Goal: Task Accomplishment & Management: Manage account settings

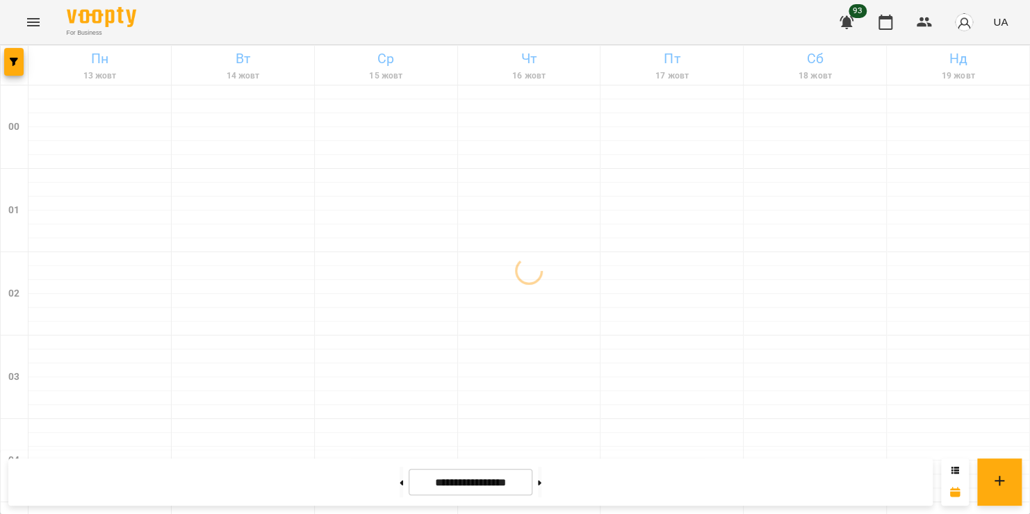
click at [30, 19] on icon "Menu" at bounding box center [33, 22] width 17 height 17
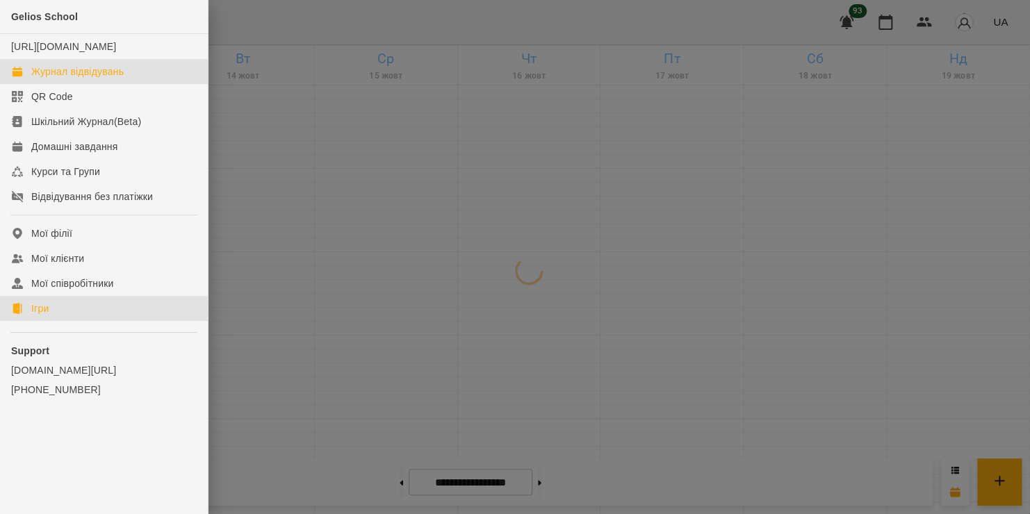
click at [39, 316] on div "Ігри" at bounding box center [39, 309] width 17 height 14
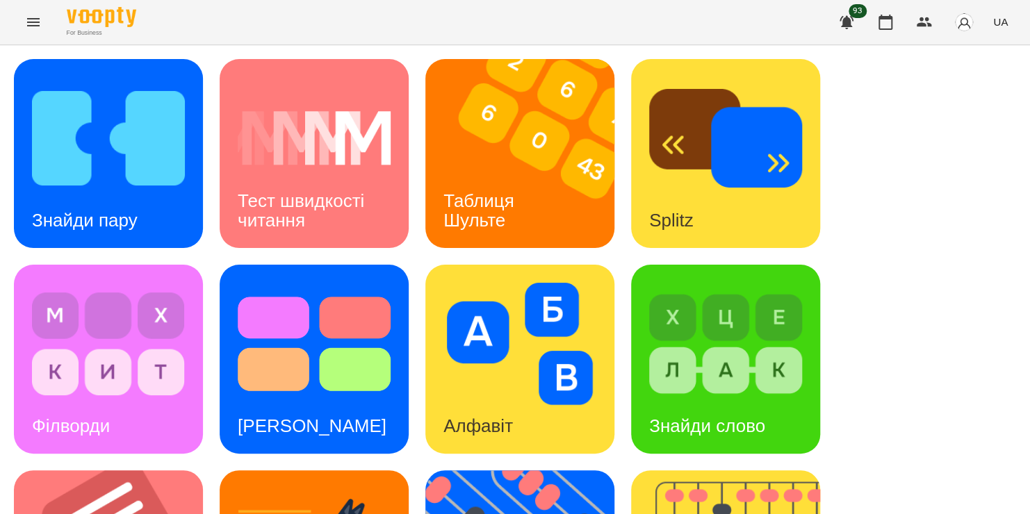
scroll to position [408, 0]
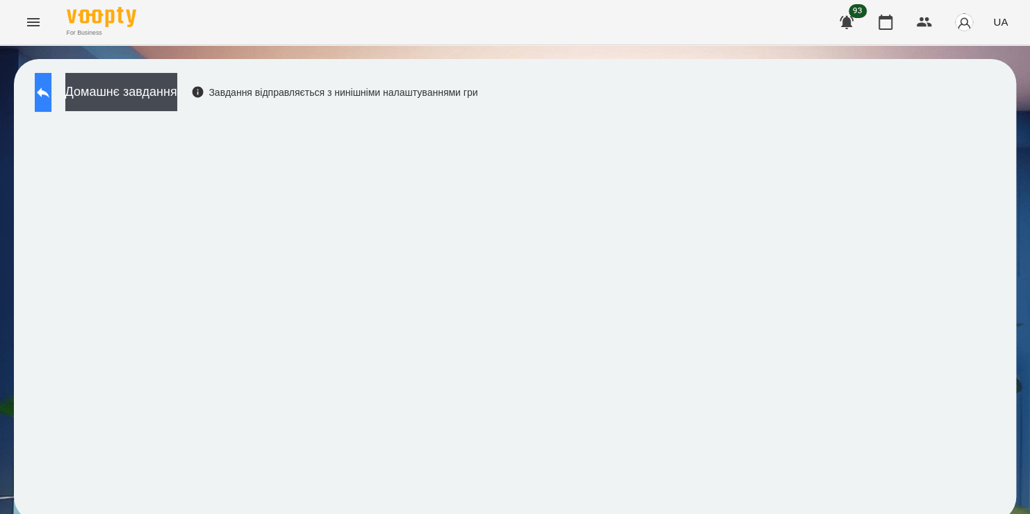
click at [51, 90] on icon at bounding box center [43, 92] width 17 height 17
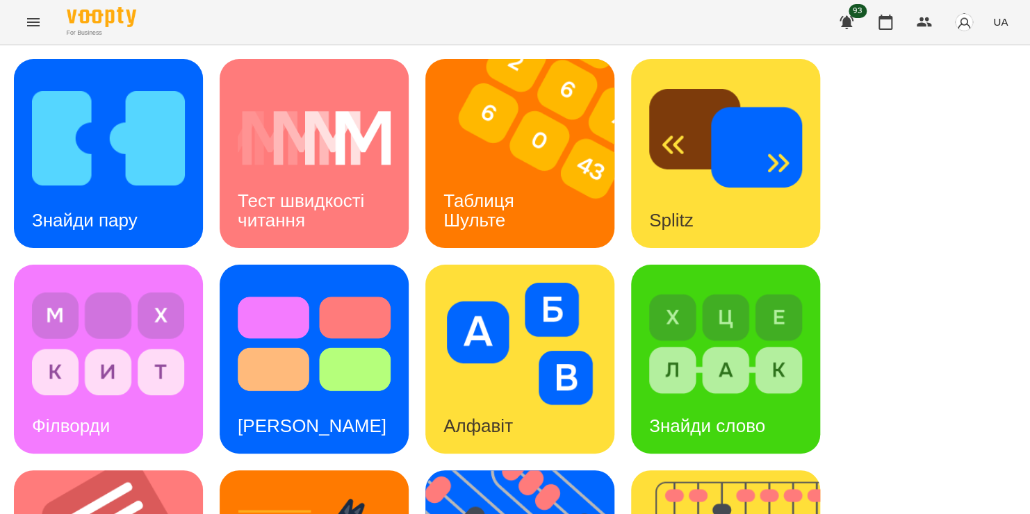
scroll to position [570, 0]
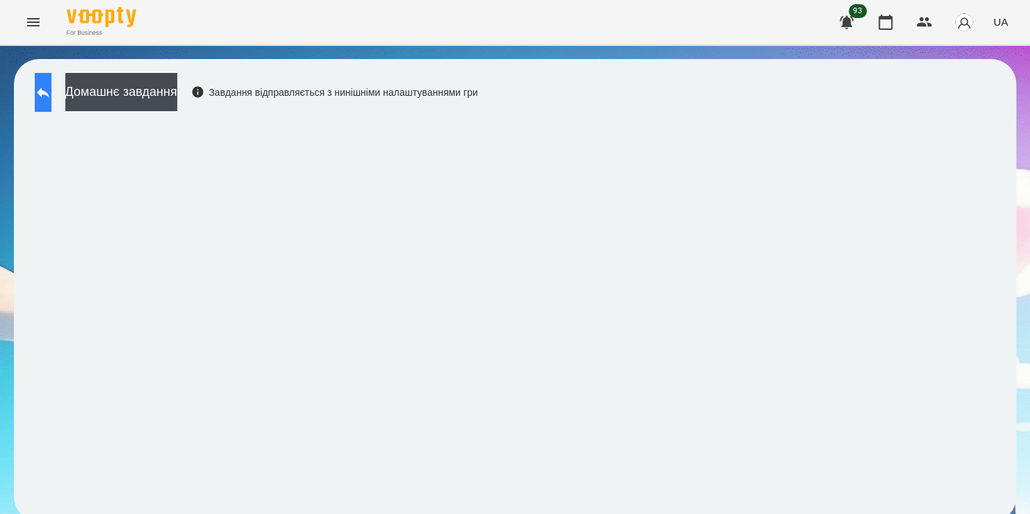
click at [49, 104] on button at bounding box center [43, 92] width 17 height 39
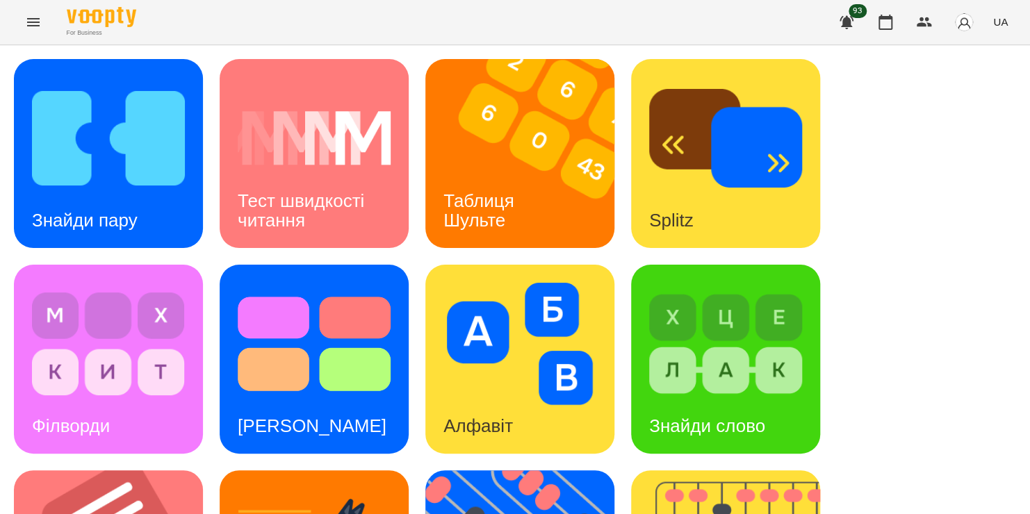
scroll to position [194, 0]
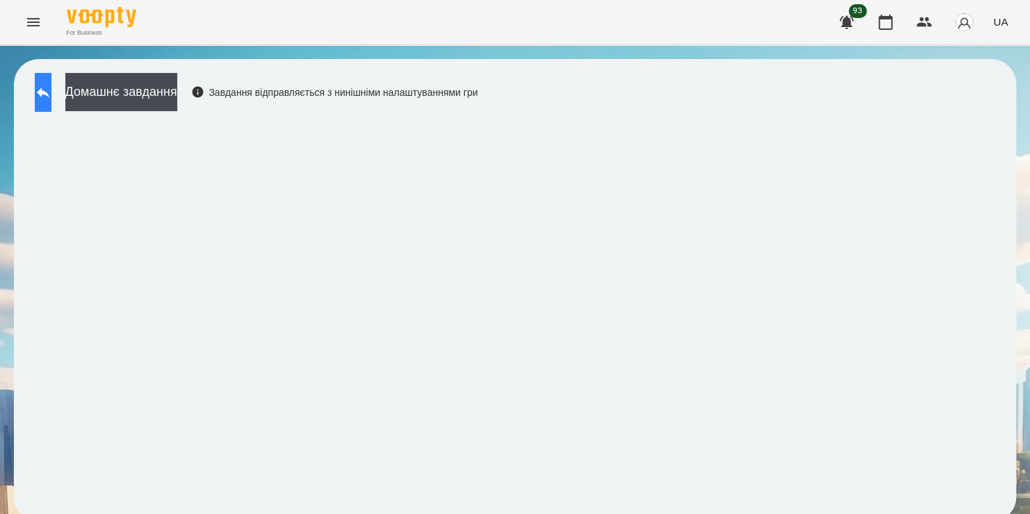
click at [51, 91] on icon at bounding box center [43, 92] width 17 height 17
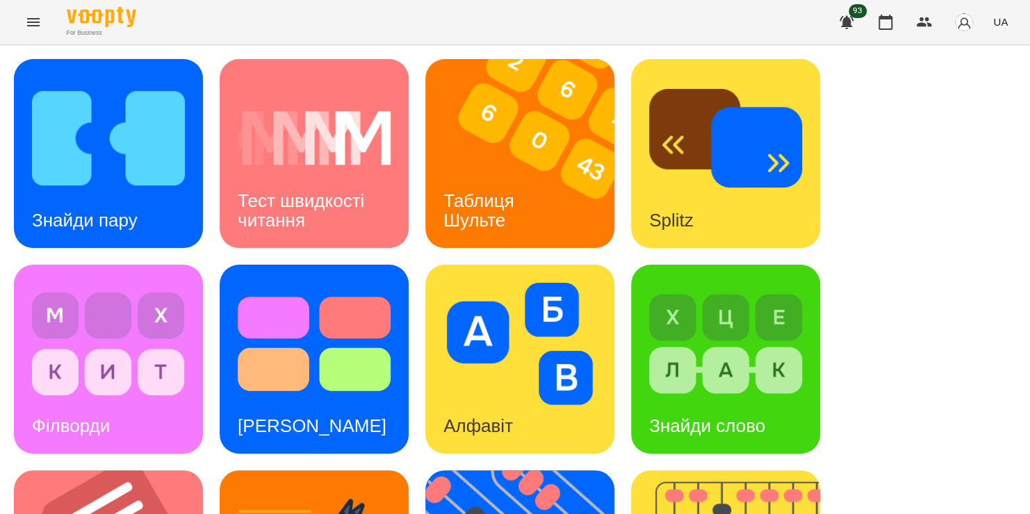
scroll to position [444, 0]
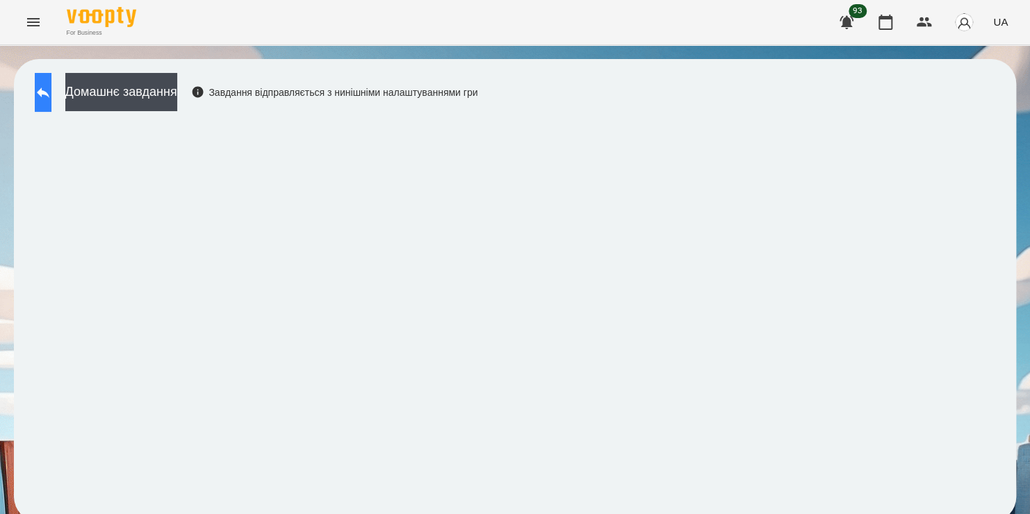
click at [49, 90] on icon at bounding box center [43, 93] width 13 height 10
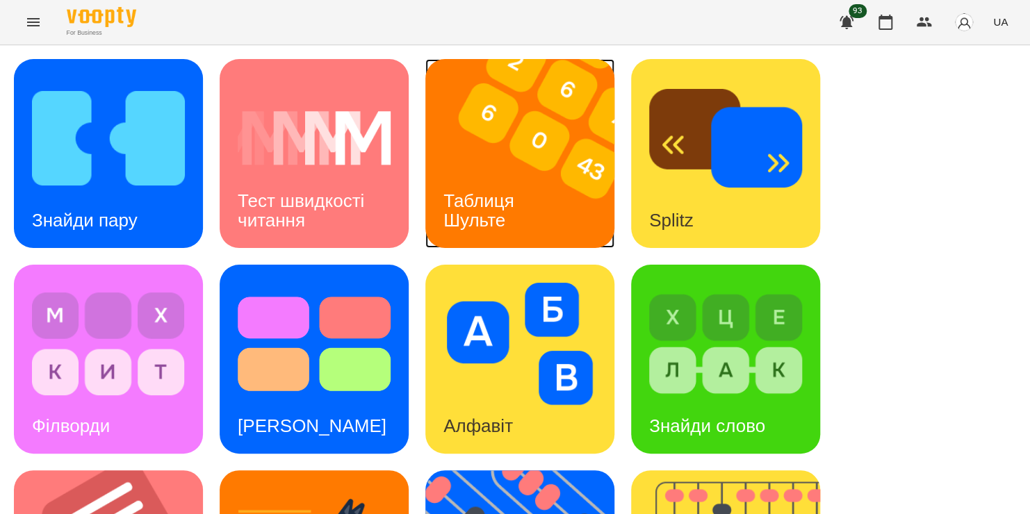
click at [563, 128] on img at bounding box center [528, 153] width 206 height 189
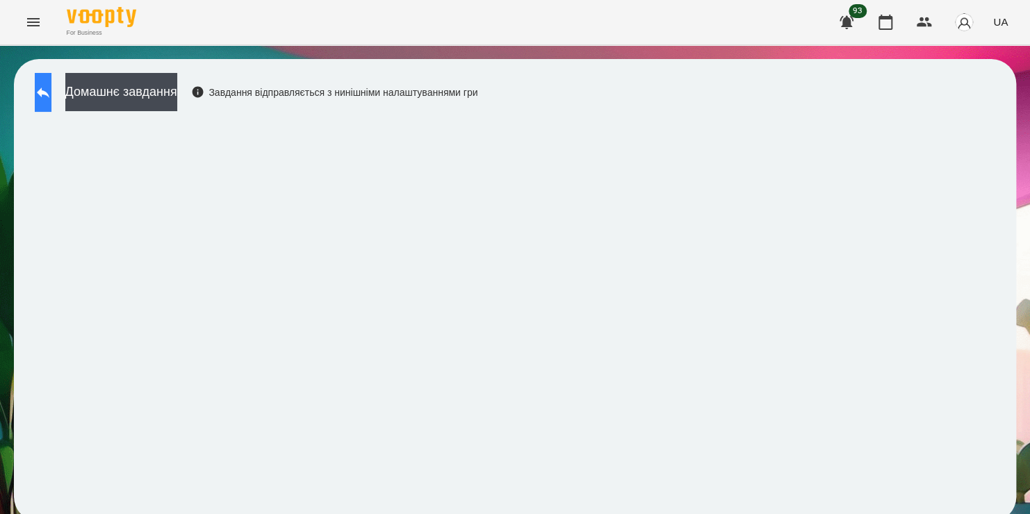
click at [51, 84] on icon at bounding box center [43, 92] width 17 height 17
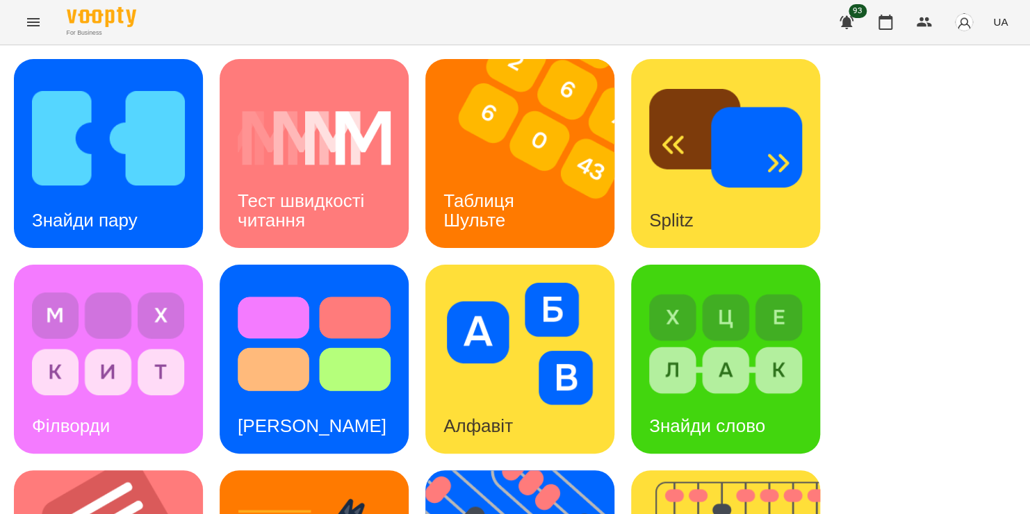
scroll to position [413, 0]
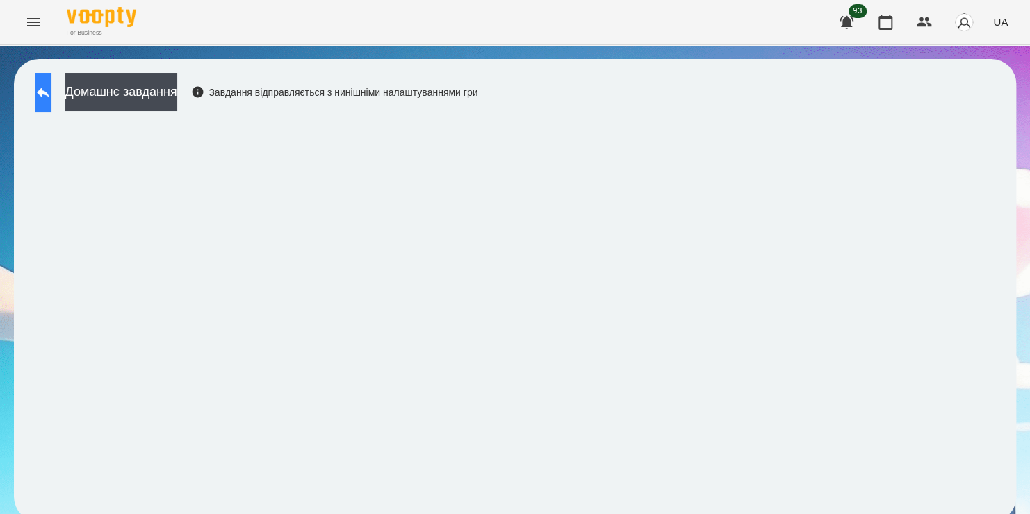
click at [51, 95] on icon at bounding box center [43, 92] width 17 height 17
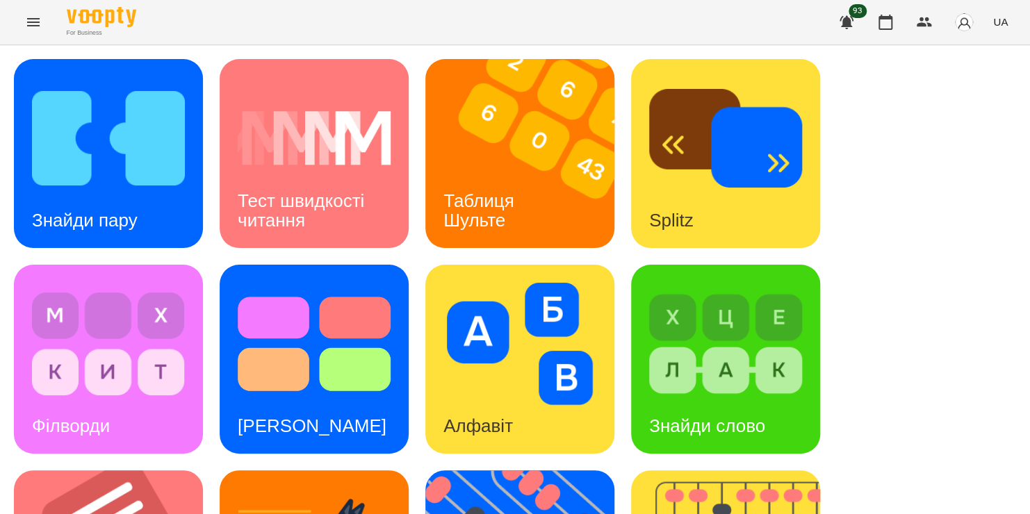
scroll to position [559, 0]
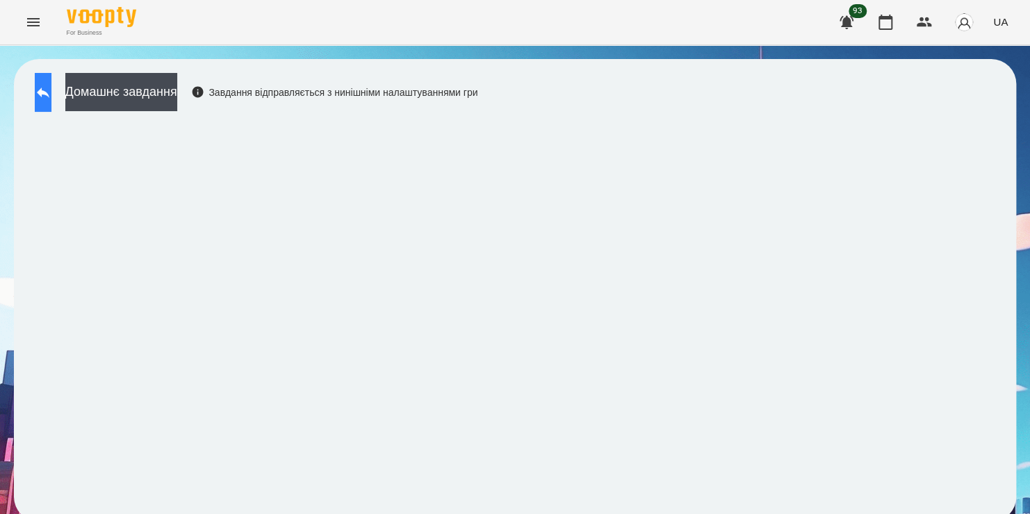
click at [47, 92] on button at bounding box center [43, 92] width 17 height 39
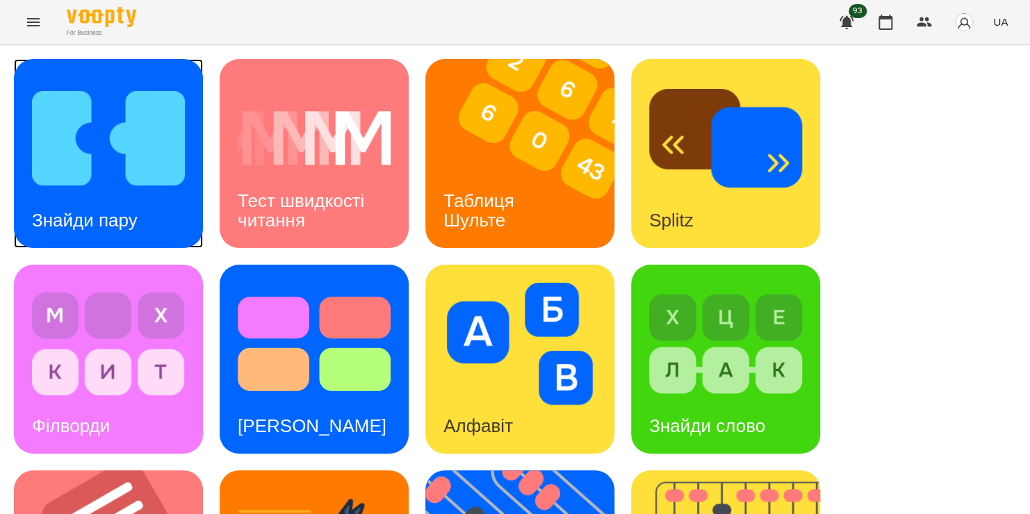
click at [94, 193] on div "Знайди пару" at bounding box center [85, 220] width 142 height 55
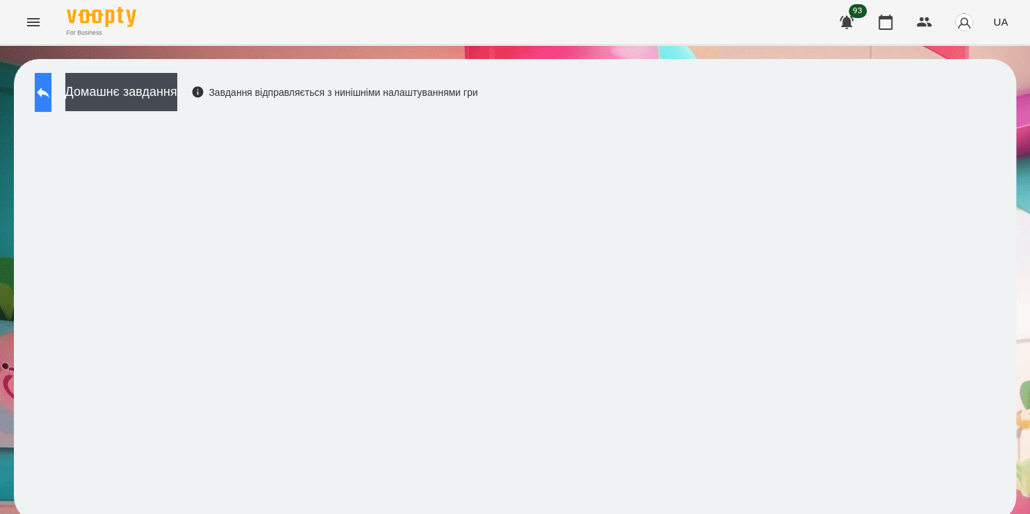
click at [51, 92] on icon at bounding box center [43, 92] width 17 height 17
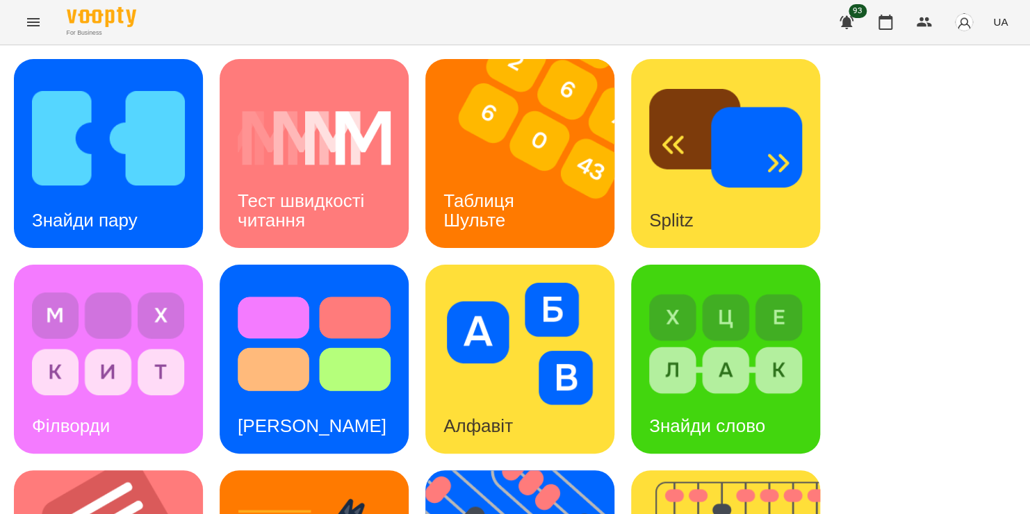
scroll to position [220, 0]
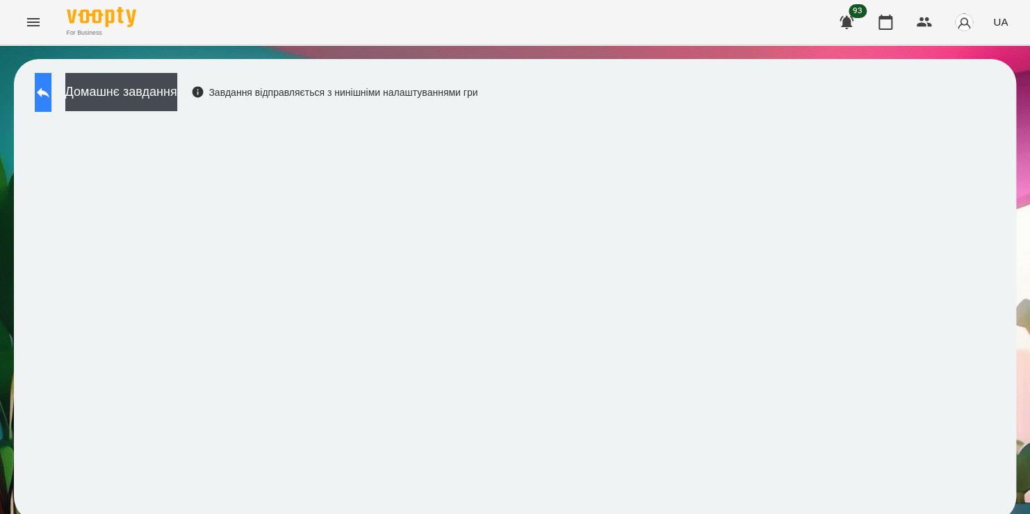
click at [48, 94] on icon at bounding box center [43, 92] width 17 height 17
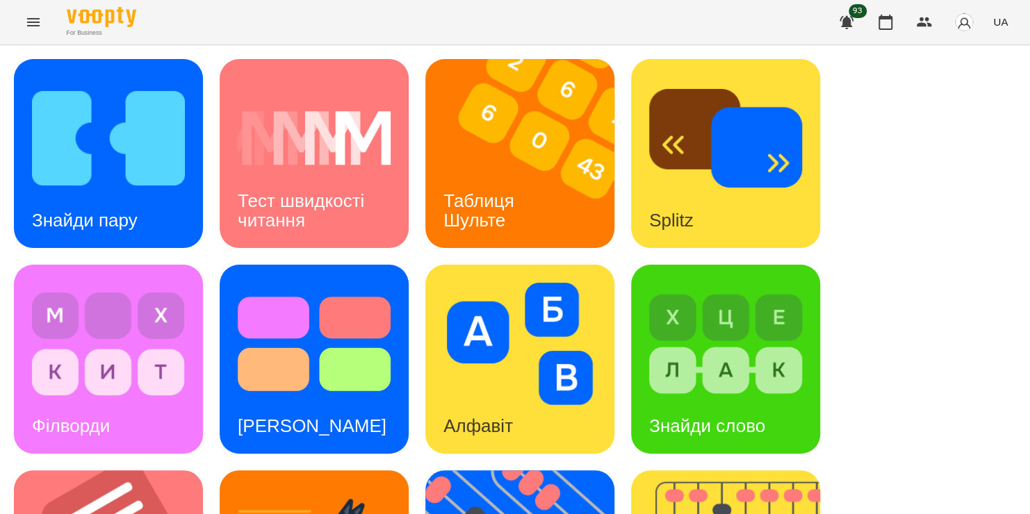
scroll to position [403, 0]
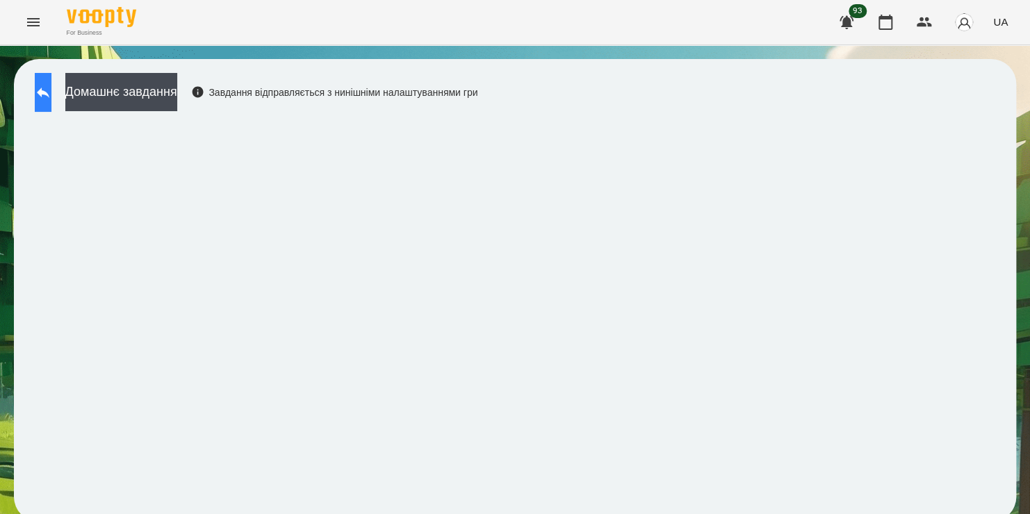
click at [51, 103] on button at bounding box center [43, 92] width 17 height 39
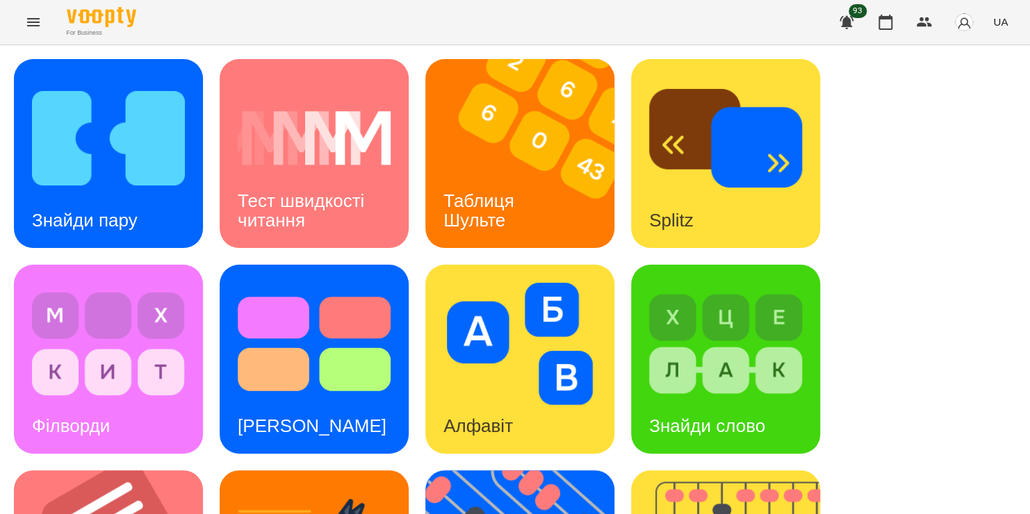
scroll to position [209, 0]
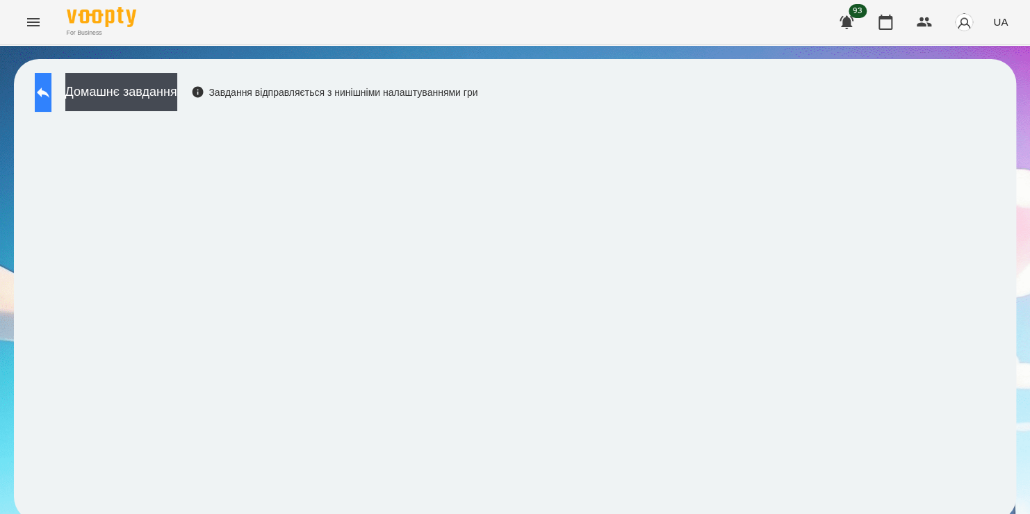
click at [51, 95] on icon at bounding box center [43, 92] width 17 height 17
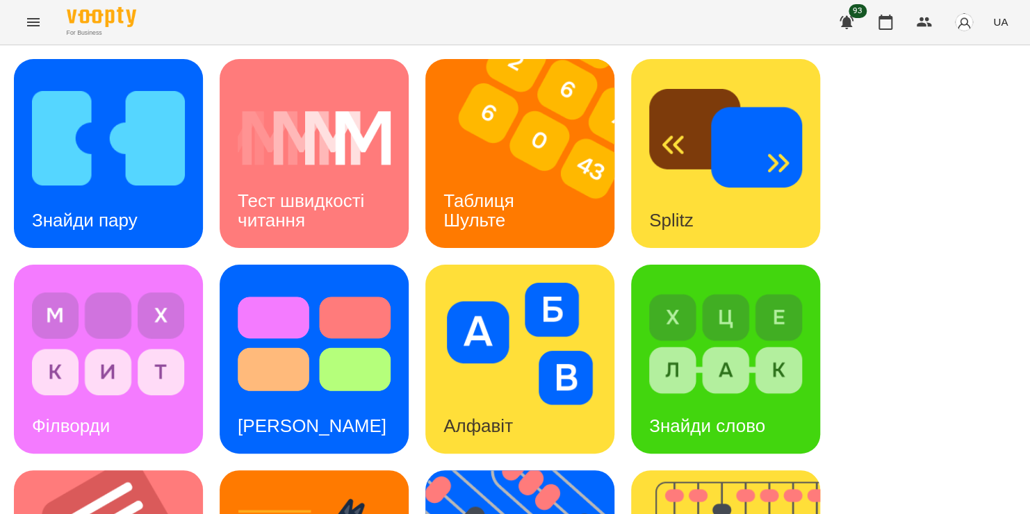
scroll to position [235, 0]
click at [692, 399] on div "Знайди слово" at bounding box center [707, 426] width 152 height 55
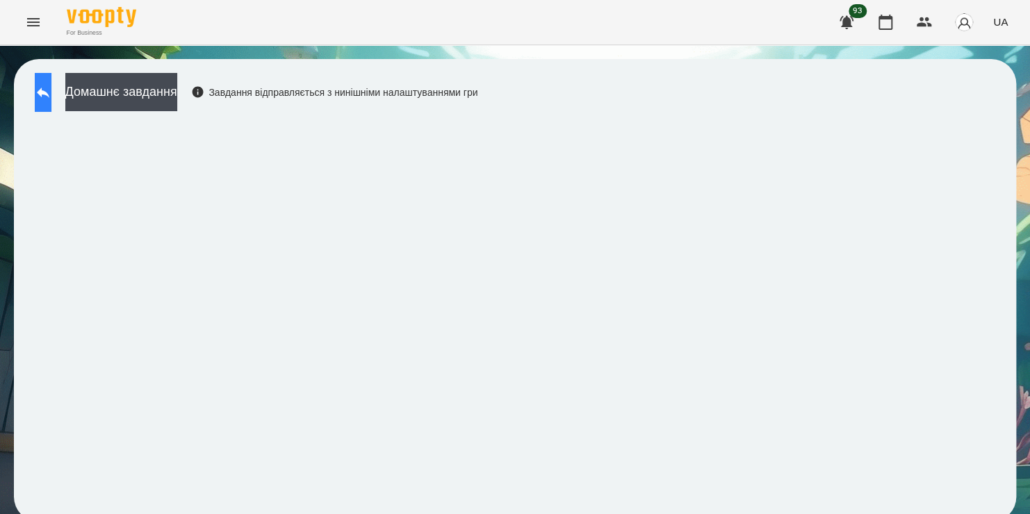
click at [51, 88] on button at bounding box center [43, 92] width 17 height 39
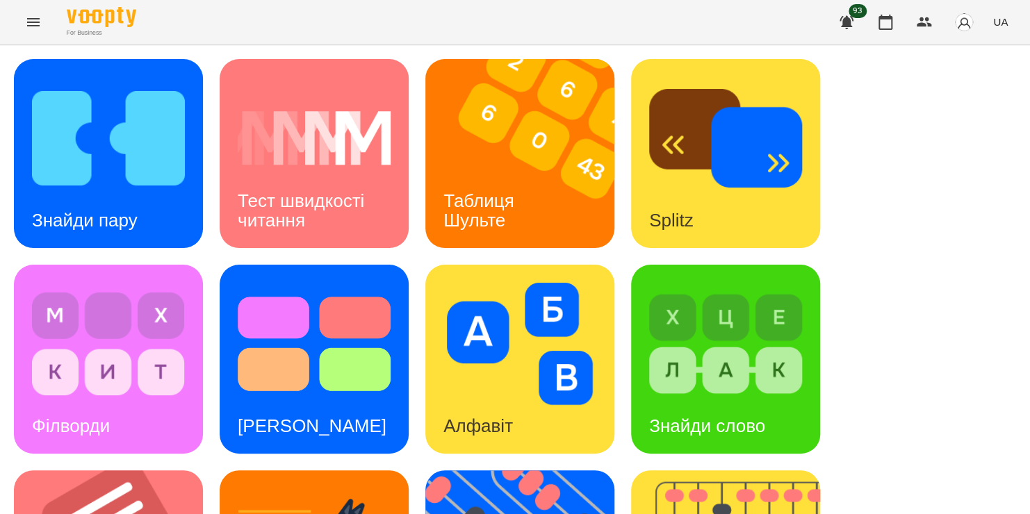
scroll to position [225, 0]
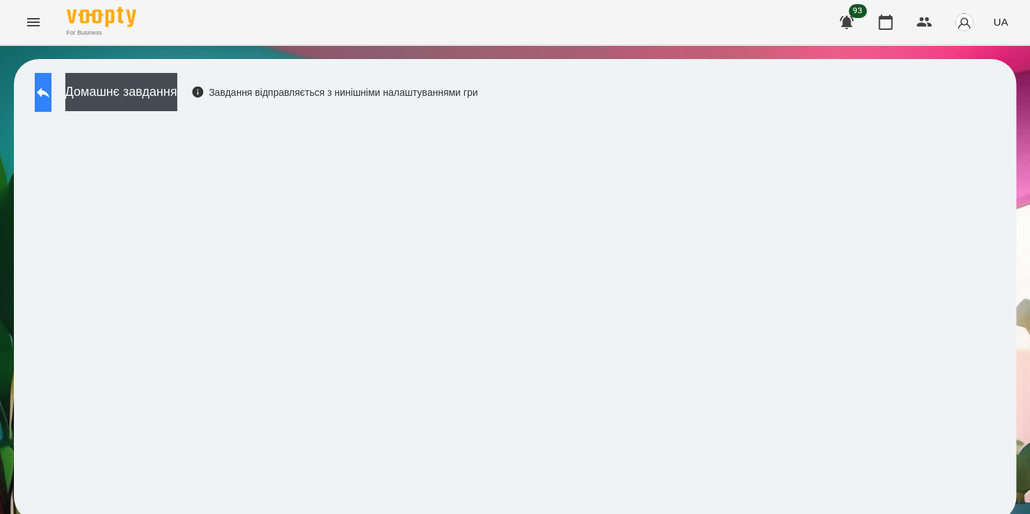
click at [48, 97] on icon at bounding box center [43, 92] width 17 height 17
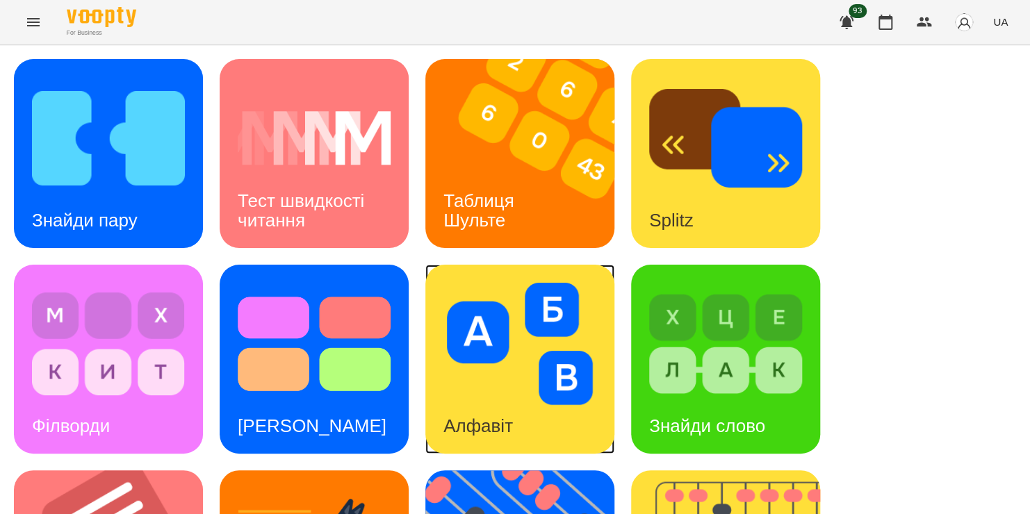
click at [535, 432] on div "Алфавіт" at bounding box center [519, 359] width 189 height 189
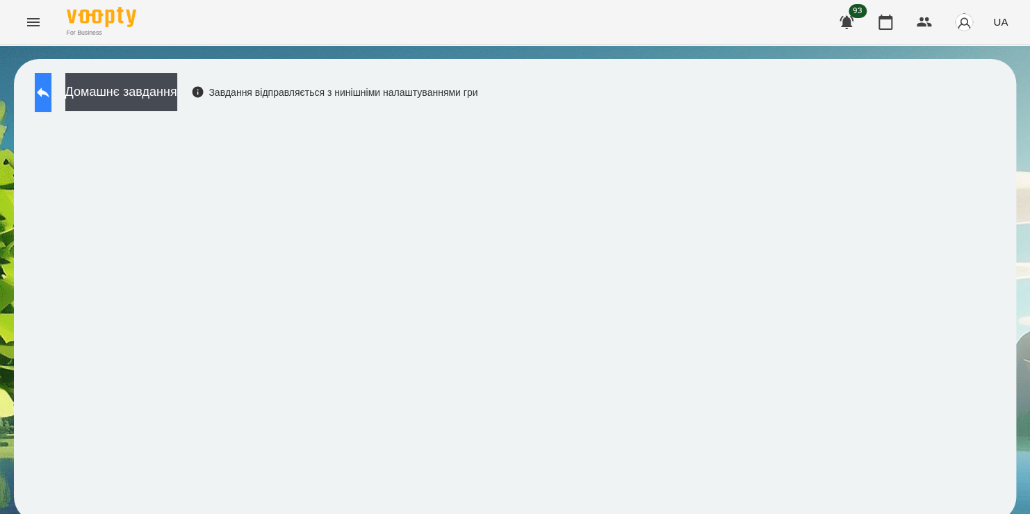
click at [51, 88] on icon at bounding box center [43, 92] width 17 height 17
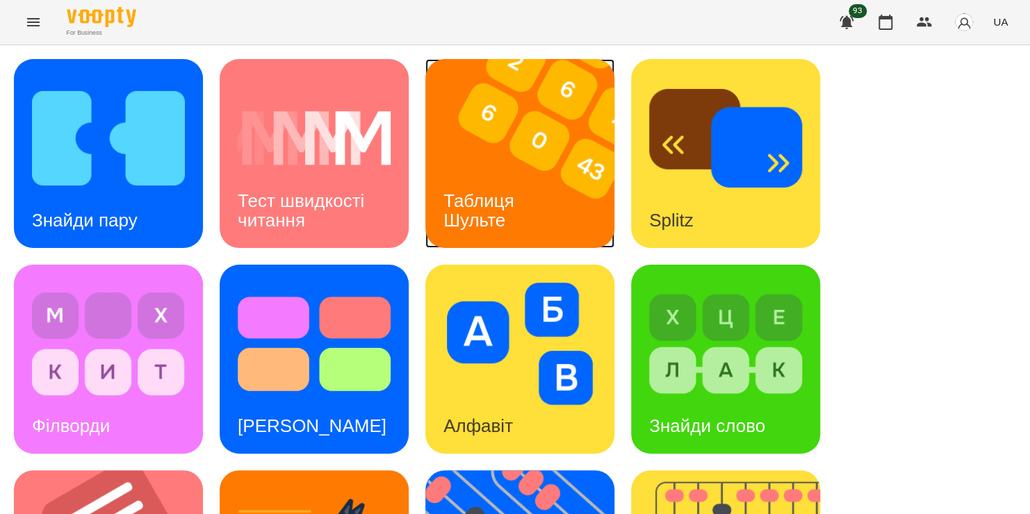
click at [480, 186] on div "Таблиця Шульте" at bounding box center [481, 211] width 112 height 74
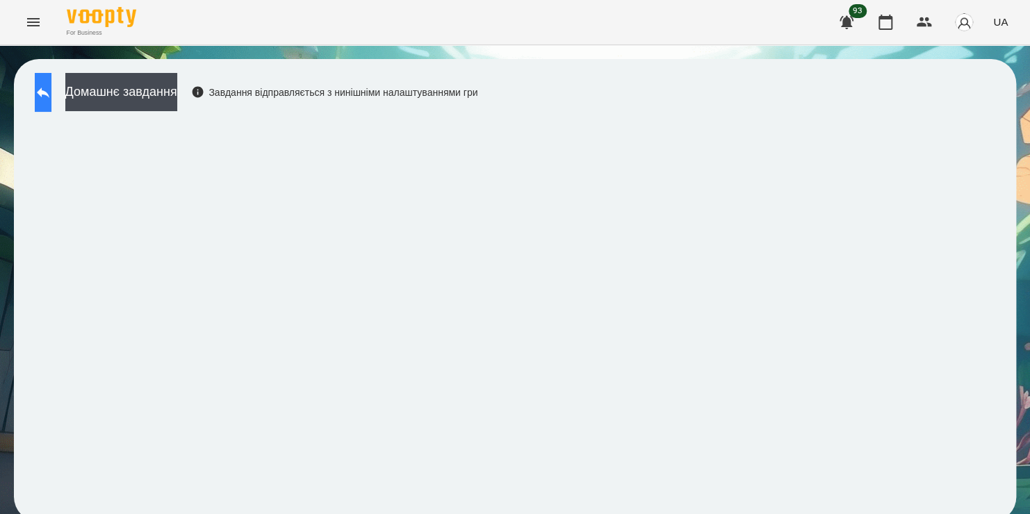
click at [51, 97] on icon at bounding box center [43, 92] width 17 height 17
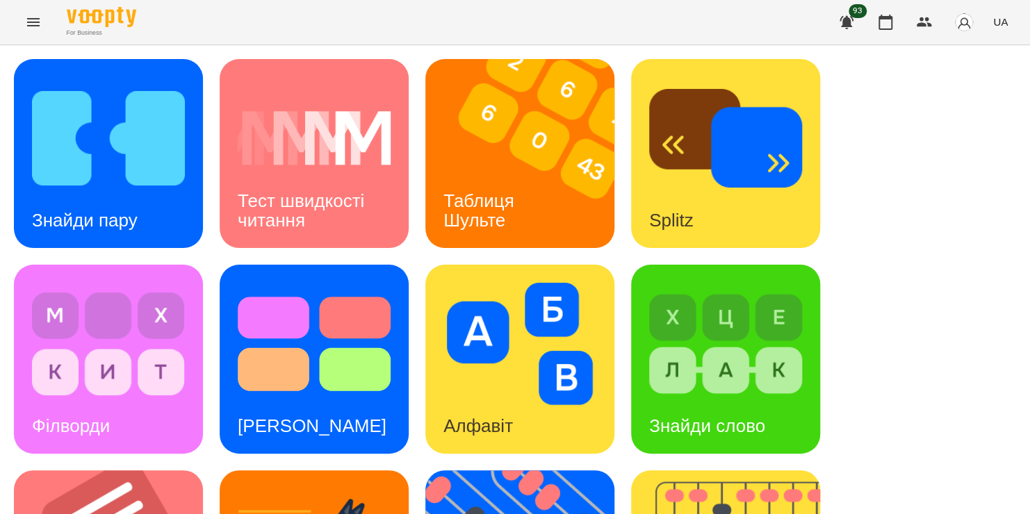
scroll to position [413, 0]
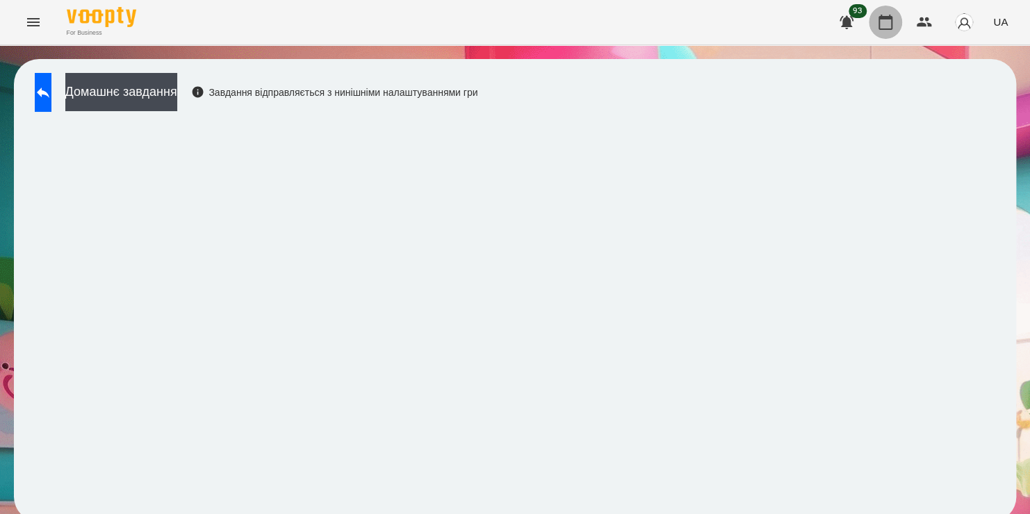
click at [888, 24] on icon "button" at bounding box center [885, 22] width 17 height 17
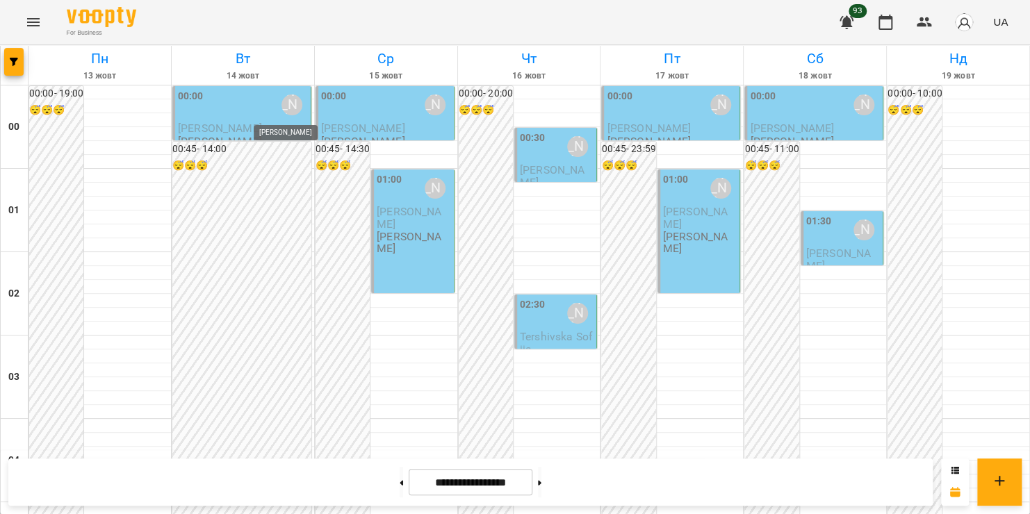
click at [294, 111] on div "Зверєва Анастасія" at bounding box center [292, 105] width 21 height 21
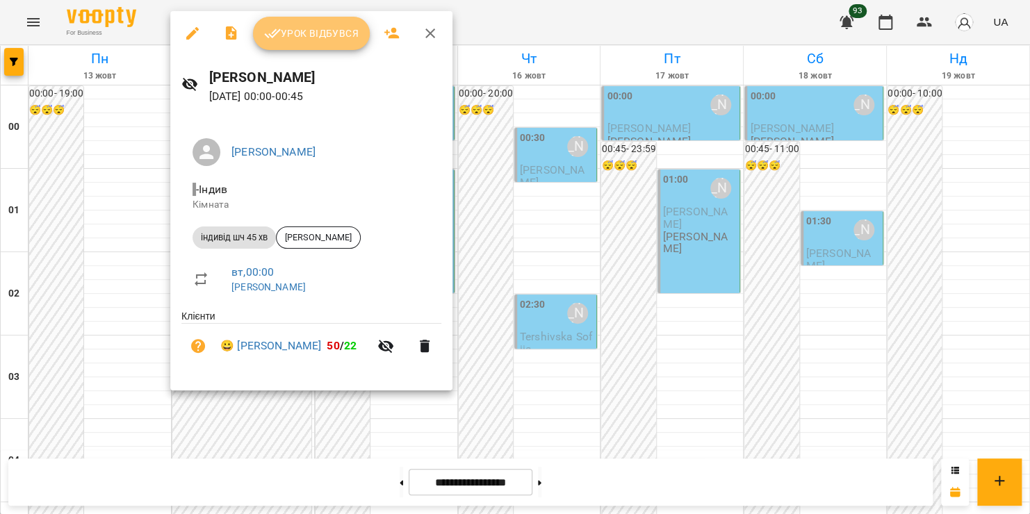
click at [320, 32] on span "Урок відбувся" at bounding box center [311, 33] width 95 height 17
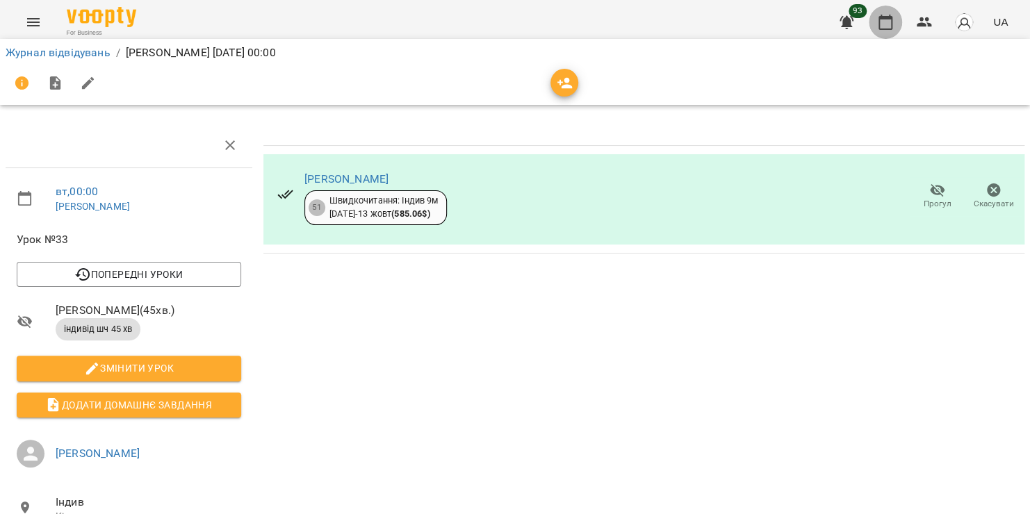
click at [886, 22] on icon "button" at bounding box center [885, 22] width 17 height 17
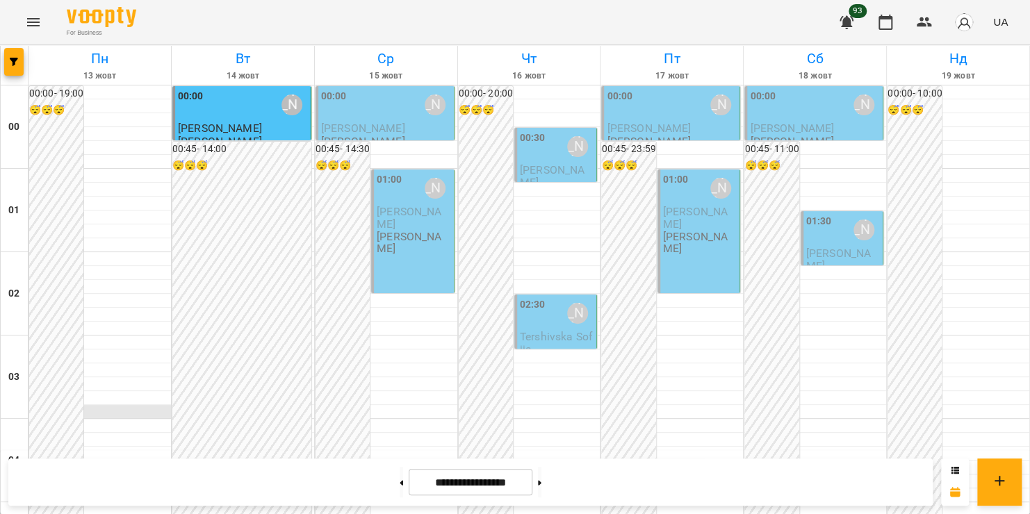
scroll to position [1635, 0]
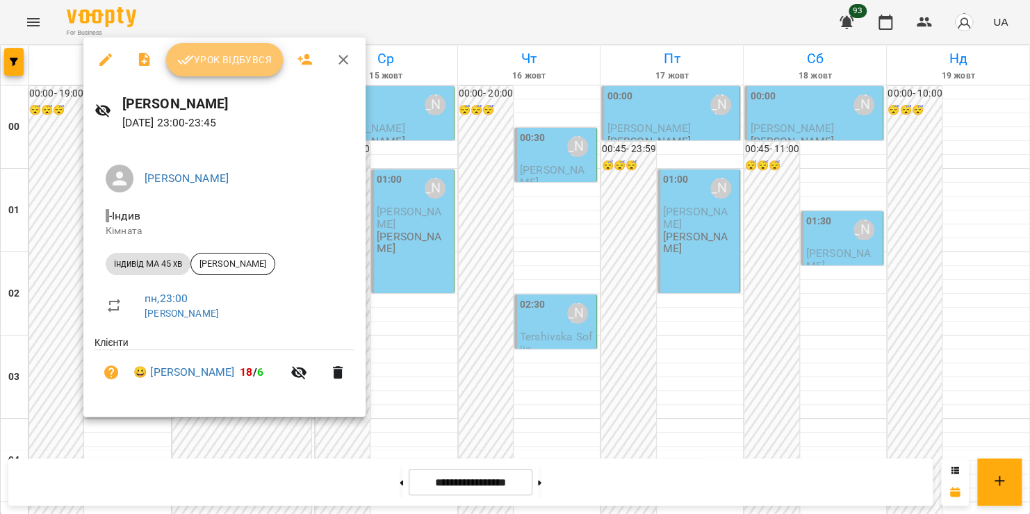
click at [224, 63] on span "Урок відбувся" at bounding box center [224, 59] width 95 height 17
